Goal: Task Accomplishment & Management: Use online tool/utility

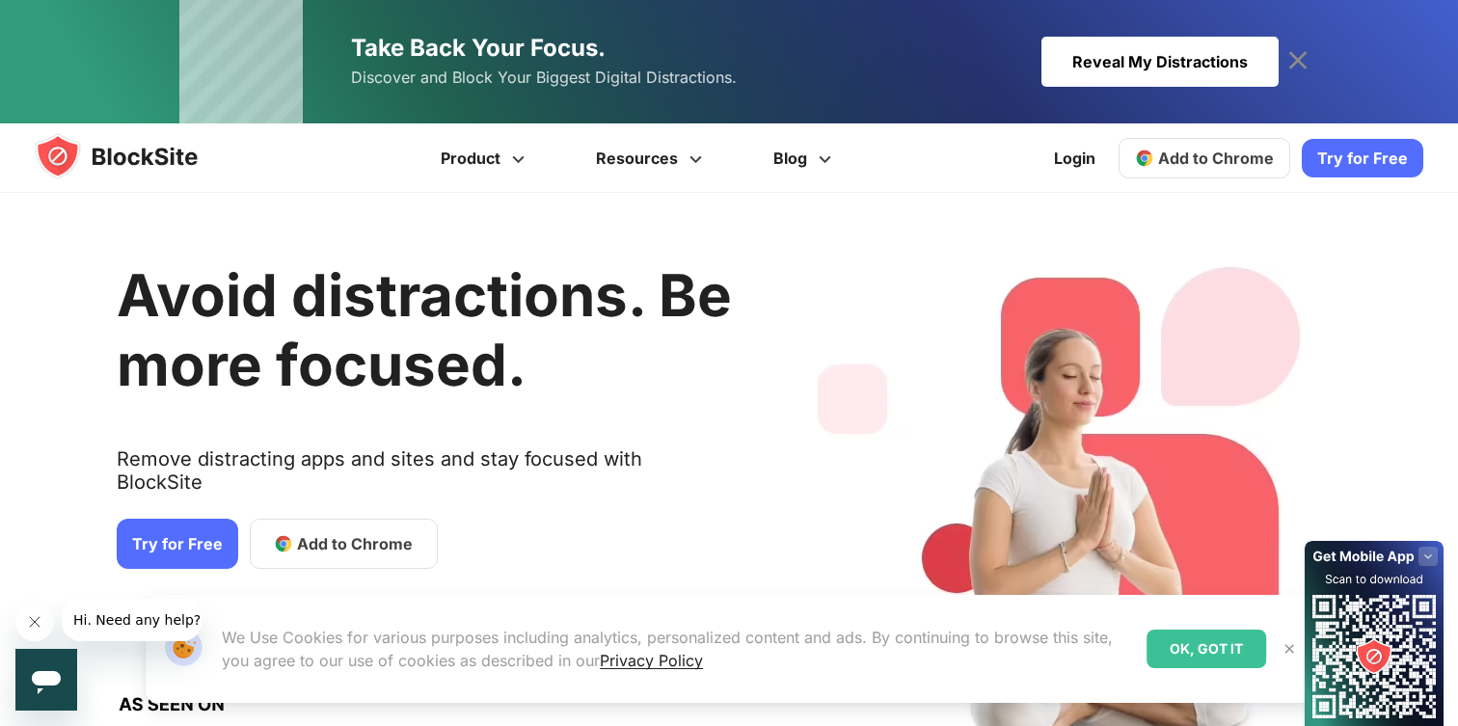
click at [193, 528] on link "Try for Free" at bounding box center [178, 544] width 122 height 50
click at [1214, 158] on span "Add to Chrome" at bounding box center [1216, 158] width 116 height 19
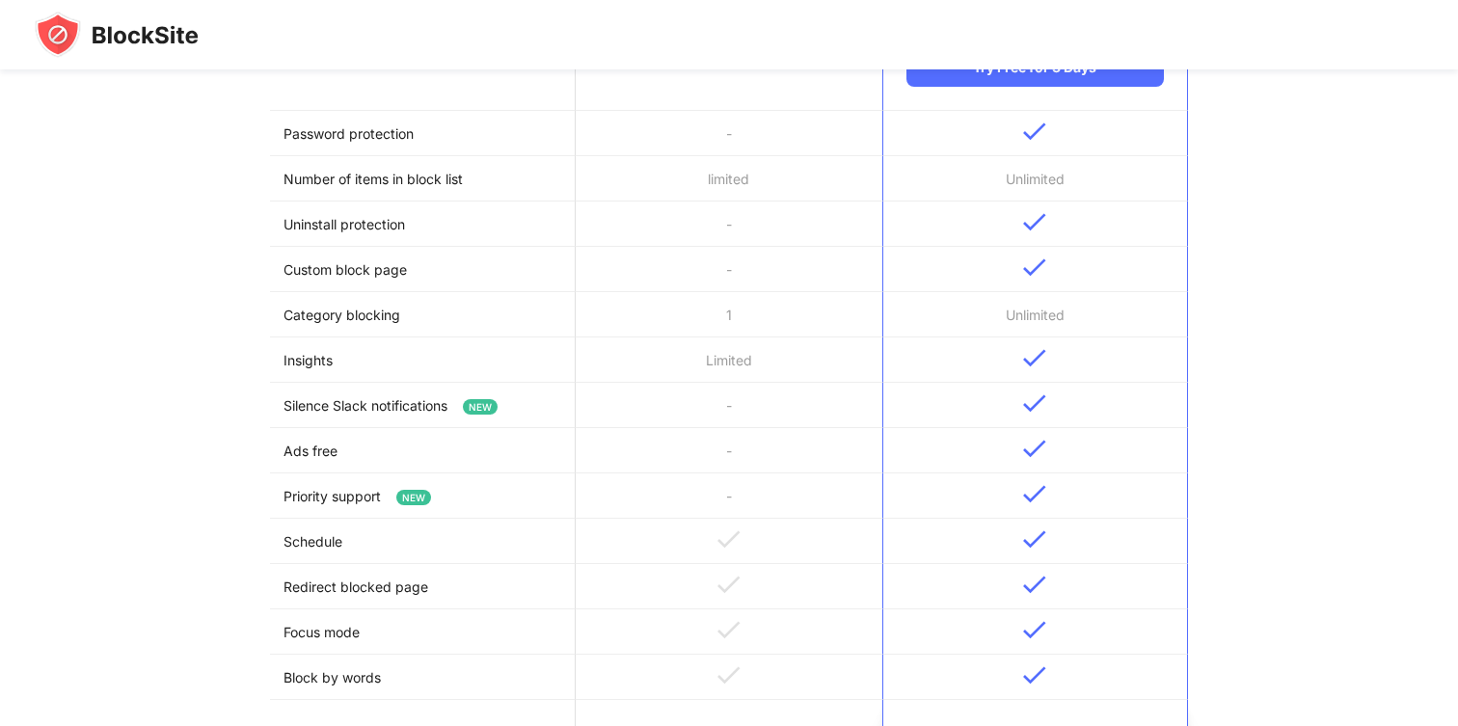
scroll to position [492, 0]
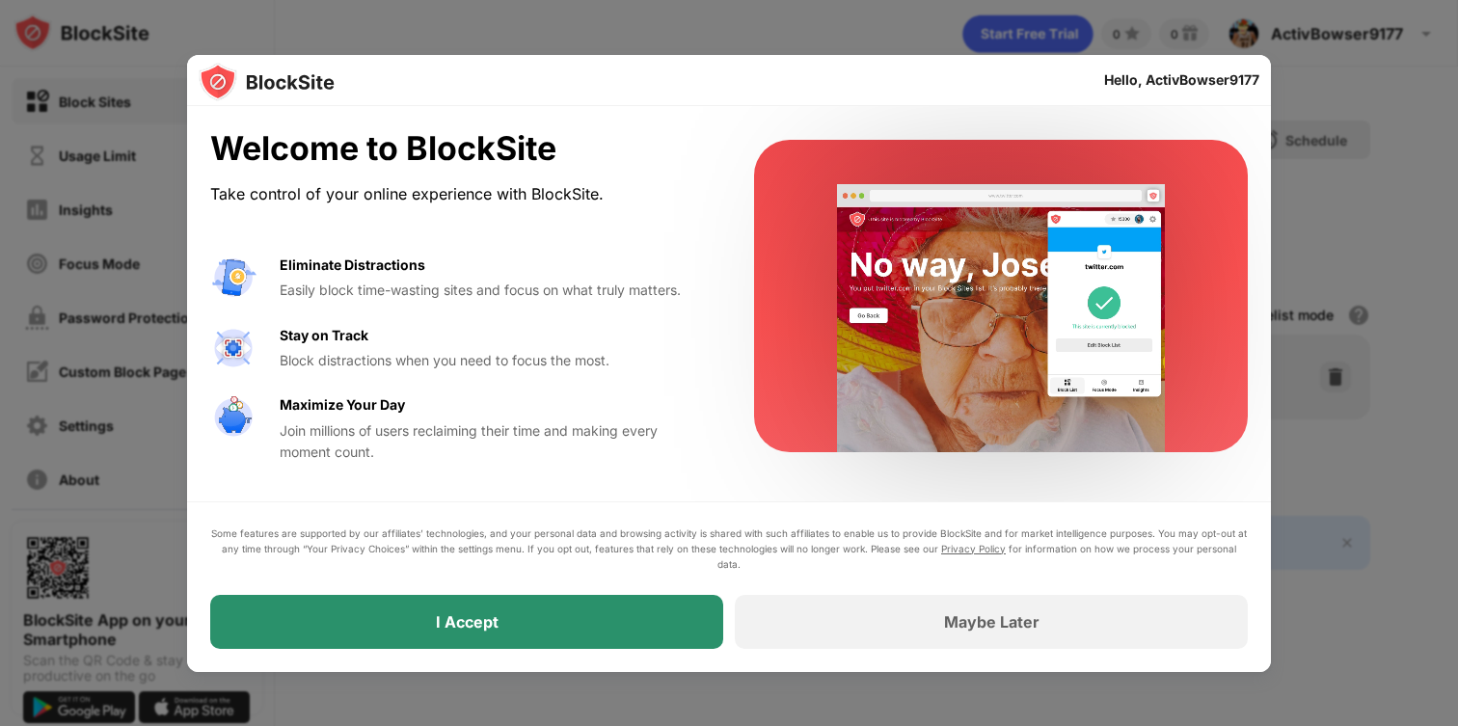
click at [580, 609] on div "I Accept" at bounding box center [466, 622] width 513 height 54
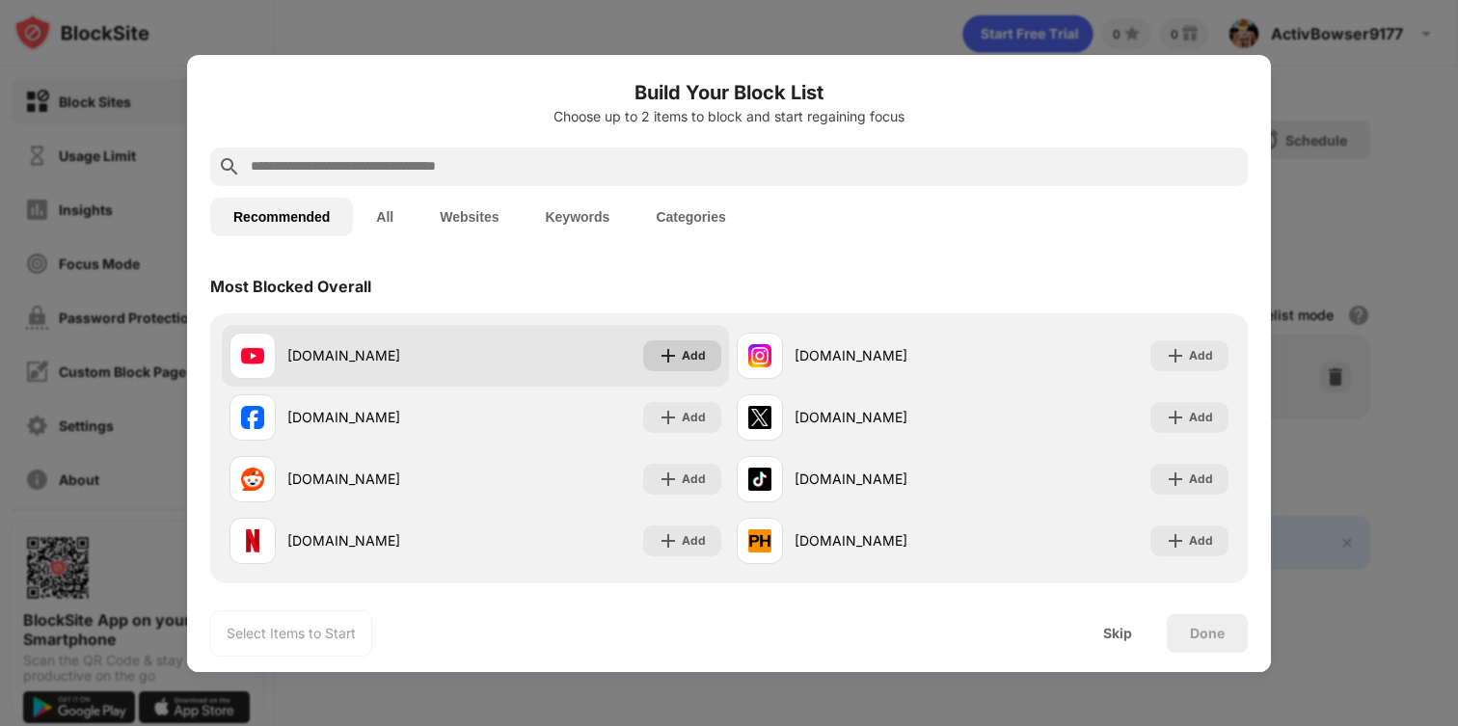
click at [653, 360] on div "Add" at bounding box center [682, 355] width 78 height 31
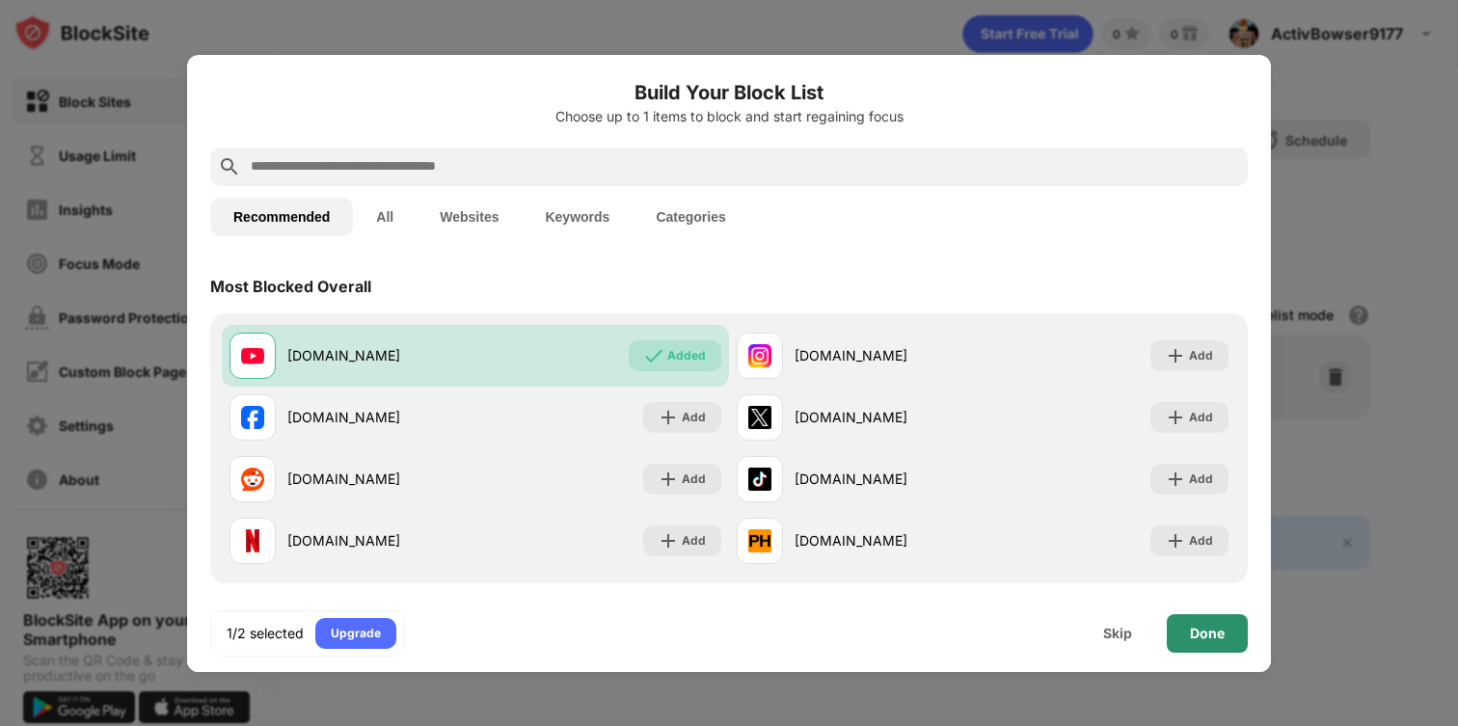
click at [1224, 636] on div "Done" at bounding box center [1207, 633] width 81 height 39
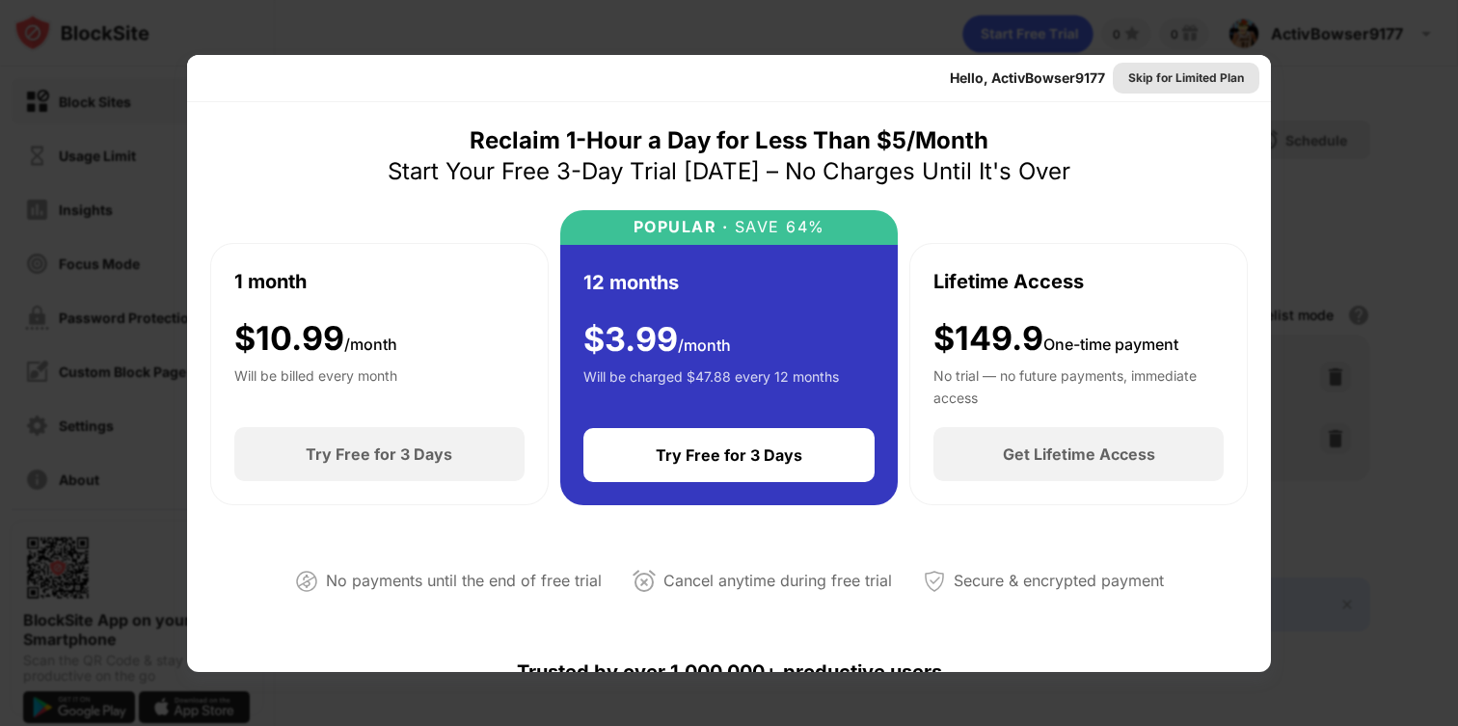
click at [1202, 83] on div "Skip for Limited Plan" at bounding box center [1186, 77] width 116 height 19
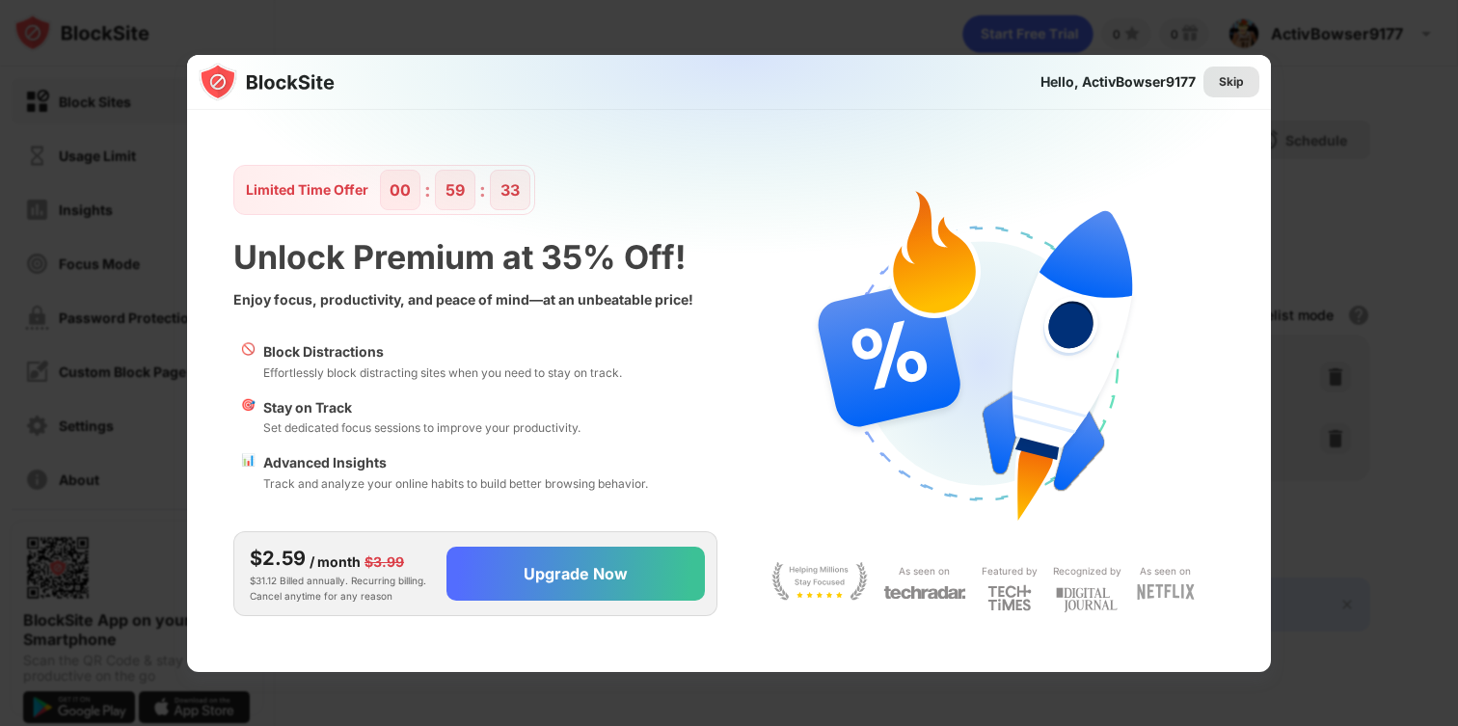
click at [1231, 83] on div "Skip" at bounding box center [1231, 81] width 25 height 19
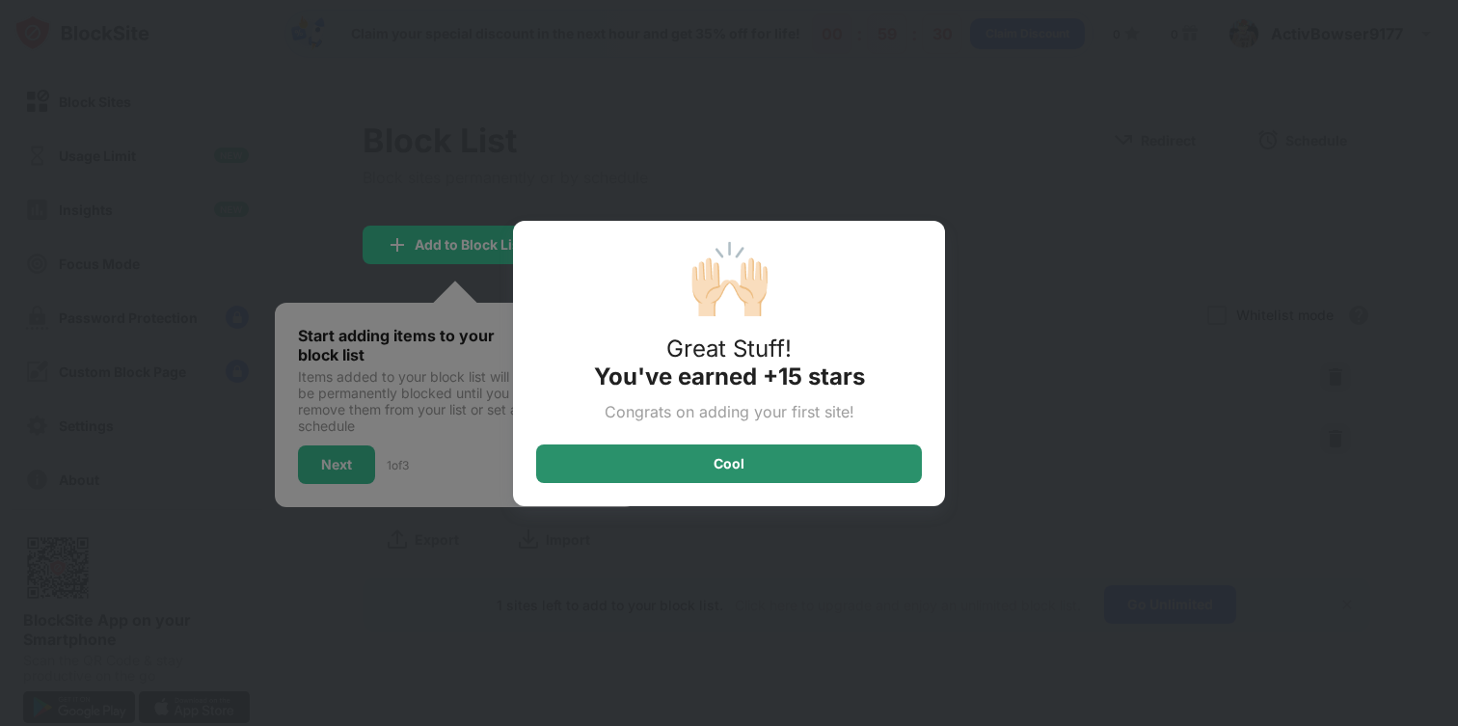
click at [869, 469] on div "Cool" at bounding box center [729, 464] width 386 height 39
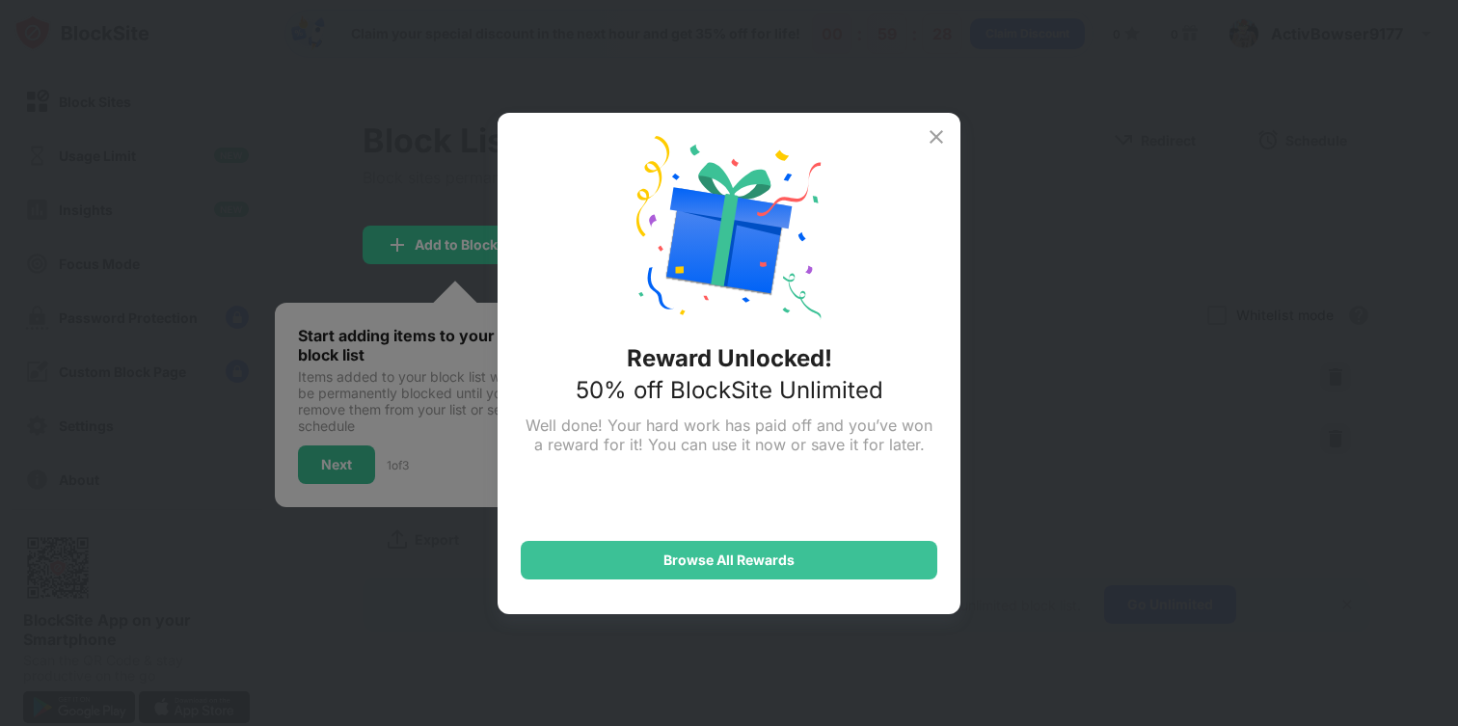
click at [926, 135] on img at bounding box center [936, 136] width 23 height 23
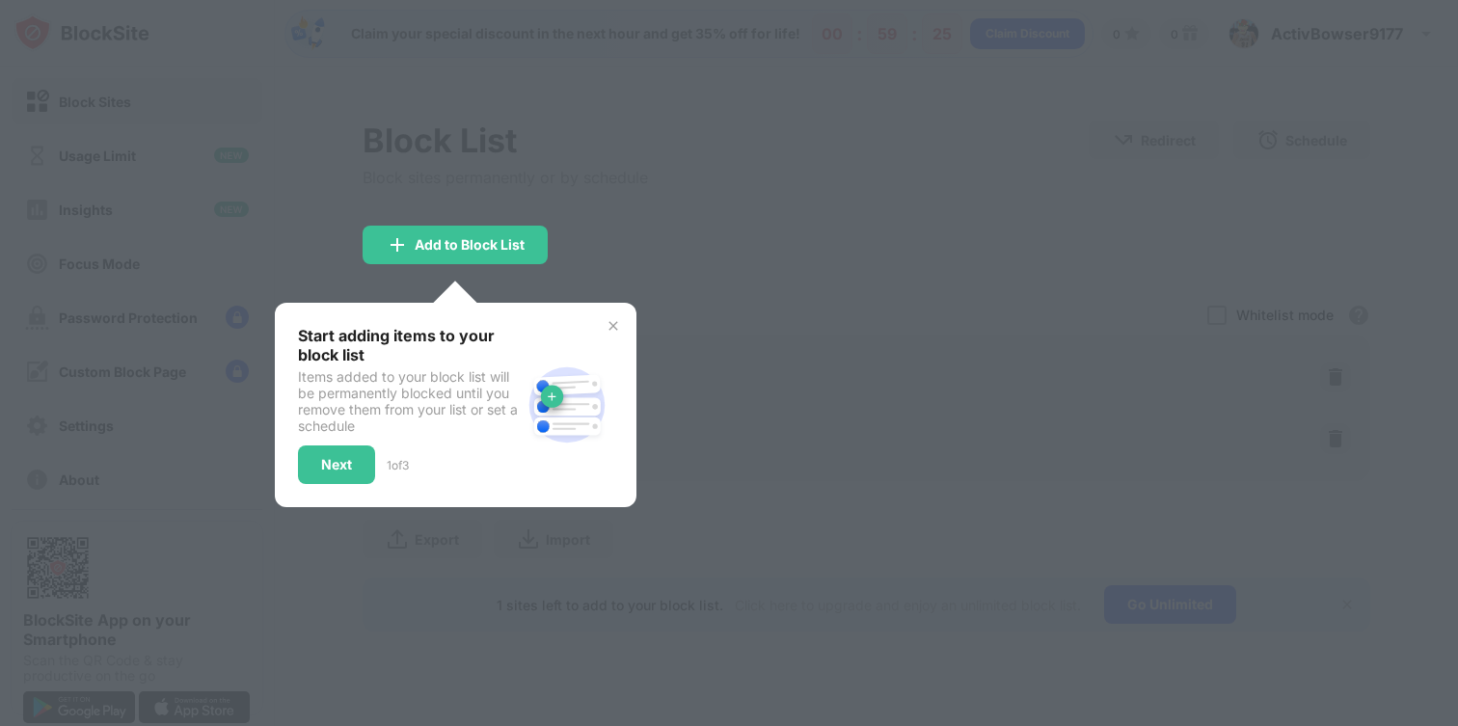
click at [605, 329] on div "Start adding items to your block list Items added to your block list will be pe…" at bounding box center [456, 405] width 362 height 204
click at [608, 325] on img at bounding box center [613, 325] width 15 height 15
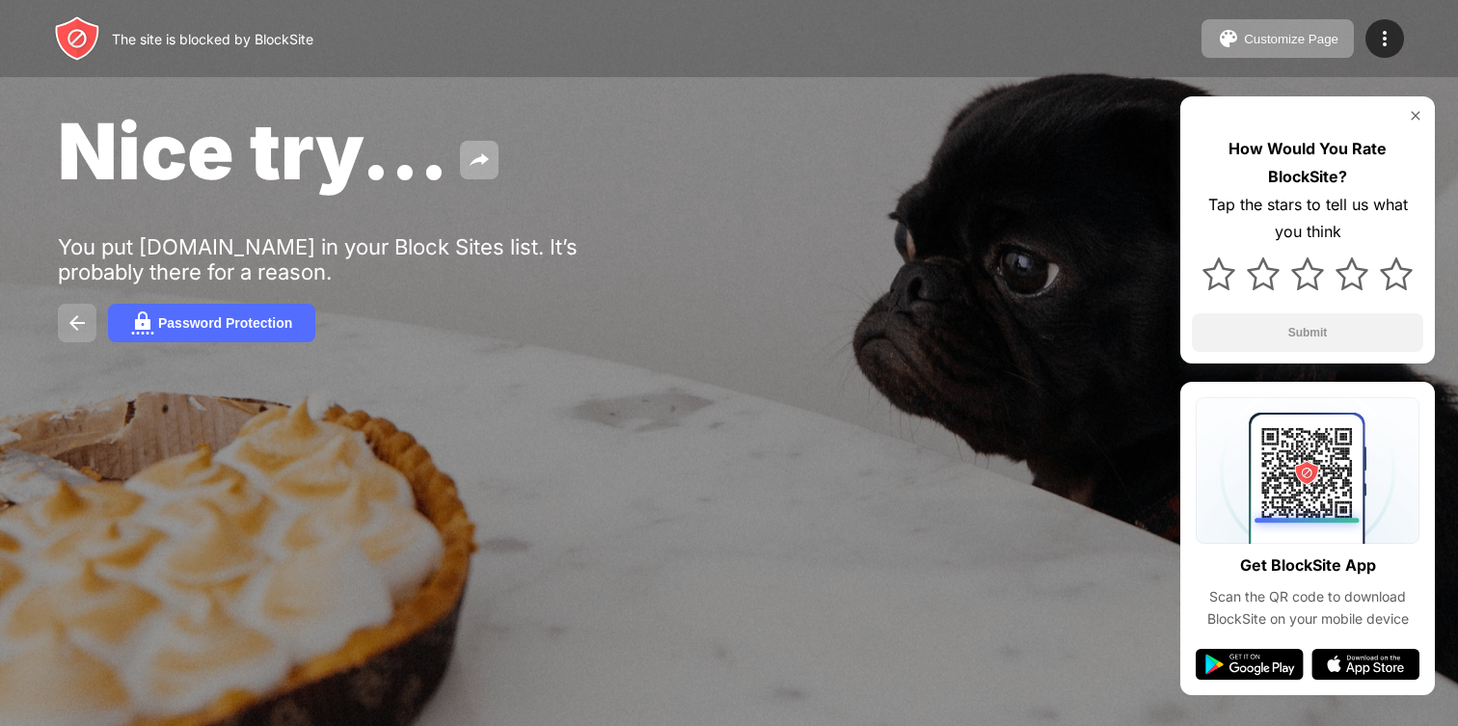
click at [85, 325] on img at bounding box center [77, 322] width 23 height 23
